Goal: Find specific page/section: Find specific page/section

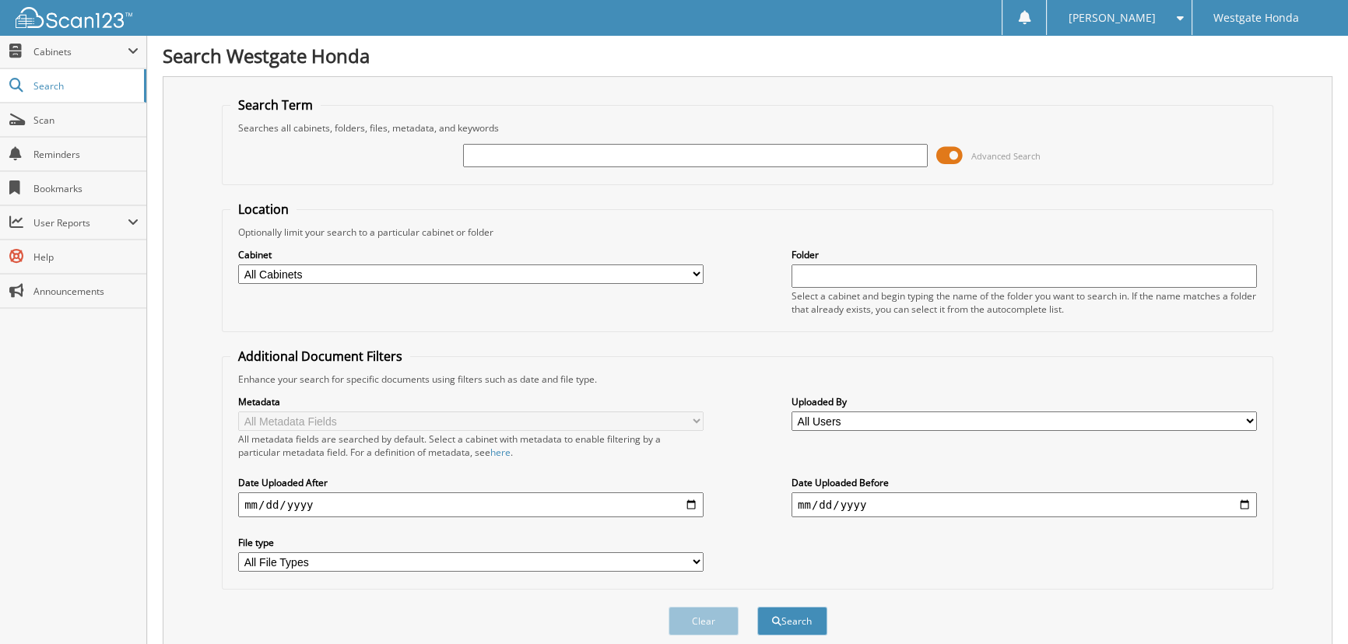
click at [521, 156] on input "text" at bounding box center [695, 155] width 465 height 23
type input "[PERSON_NAME]"
click at [757, 607] on button "Search" at bounding box center [792, 621] width 70 height 29
click at [131, 48] on span at bounding box center [133, 51] width 11 height 12
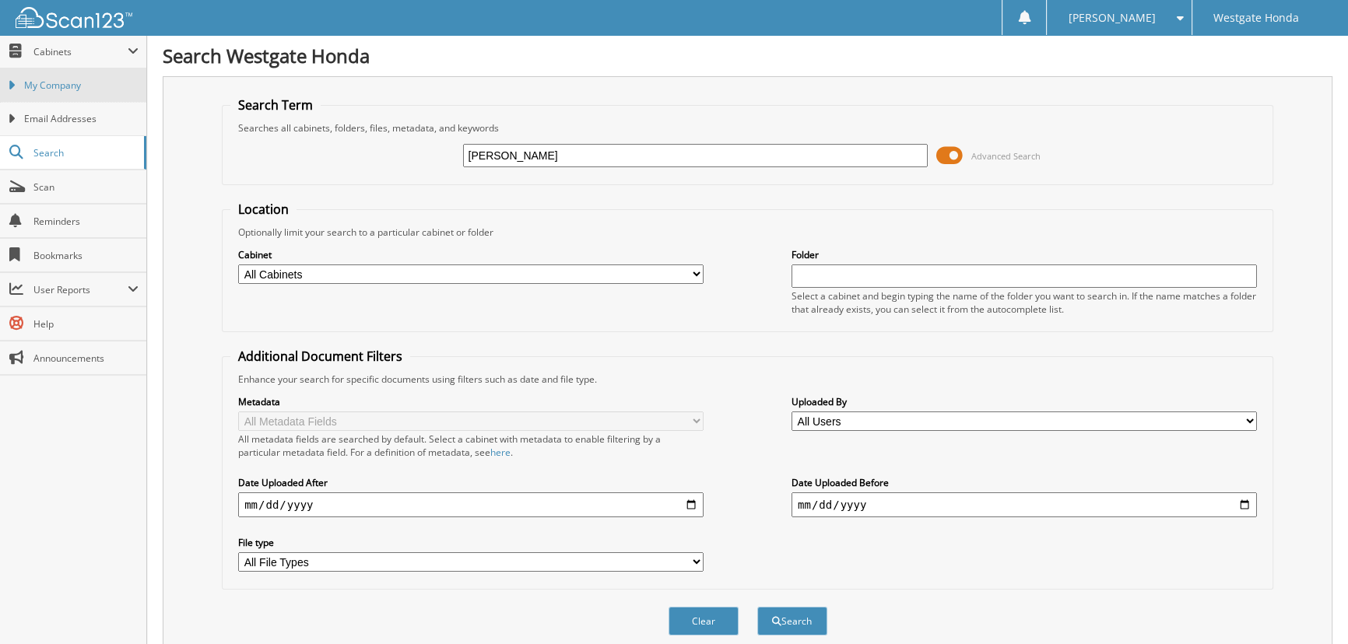
click at [52, 87] on span "My Company" at bounding box center [81, 86] width 114 height 14
